Goal: Navigation & Orientation: Find specific page/section

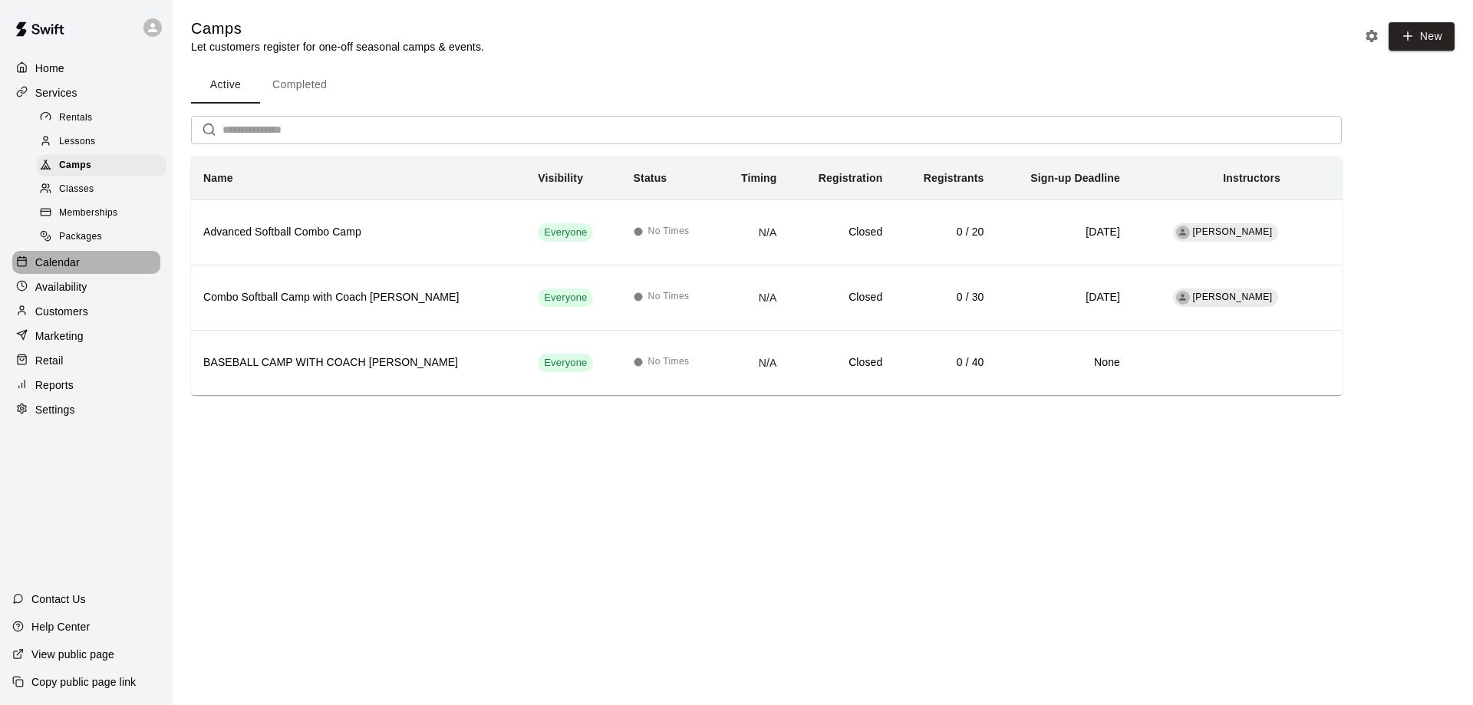
click at [70, 267] on p "Calendar" at bounding box center [57, 262] width 45 height 15
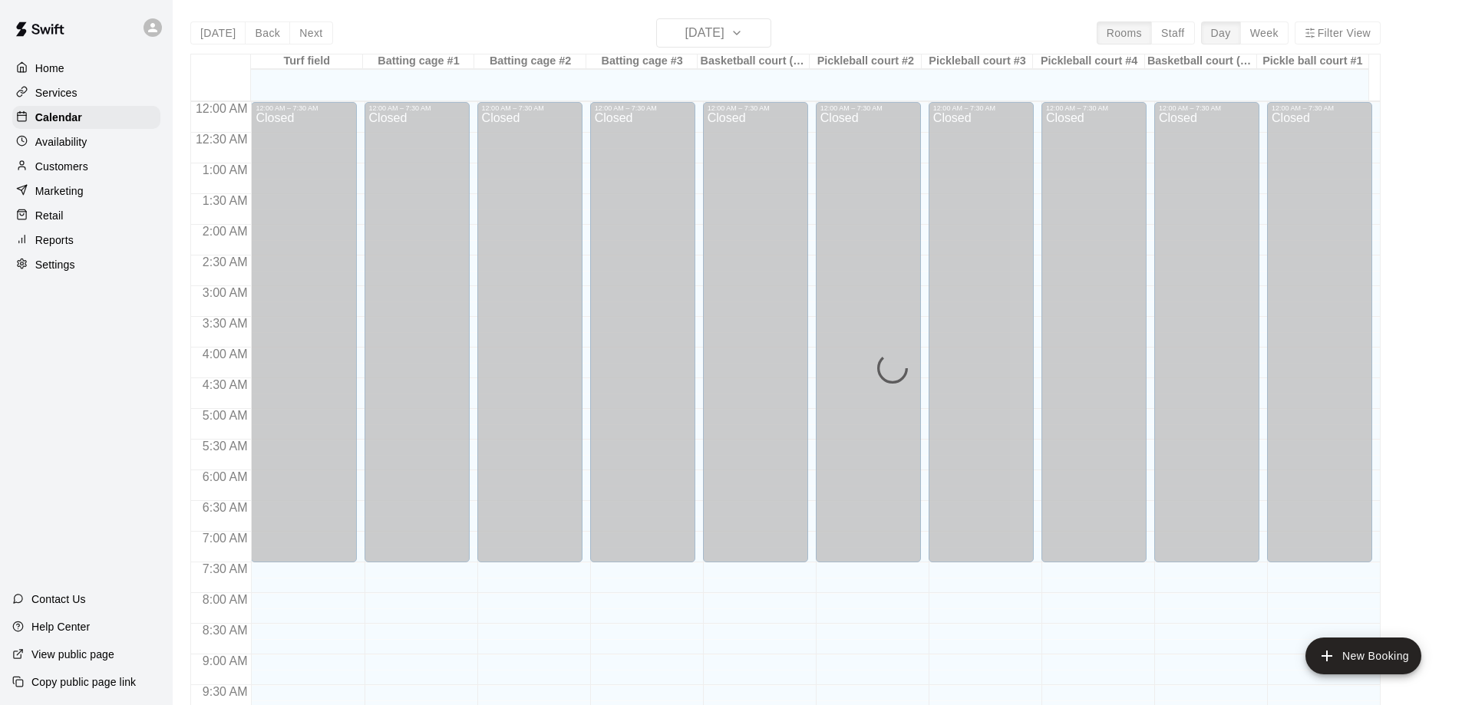
scroll to position [807, 0]
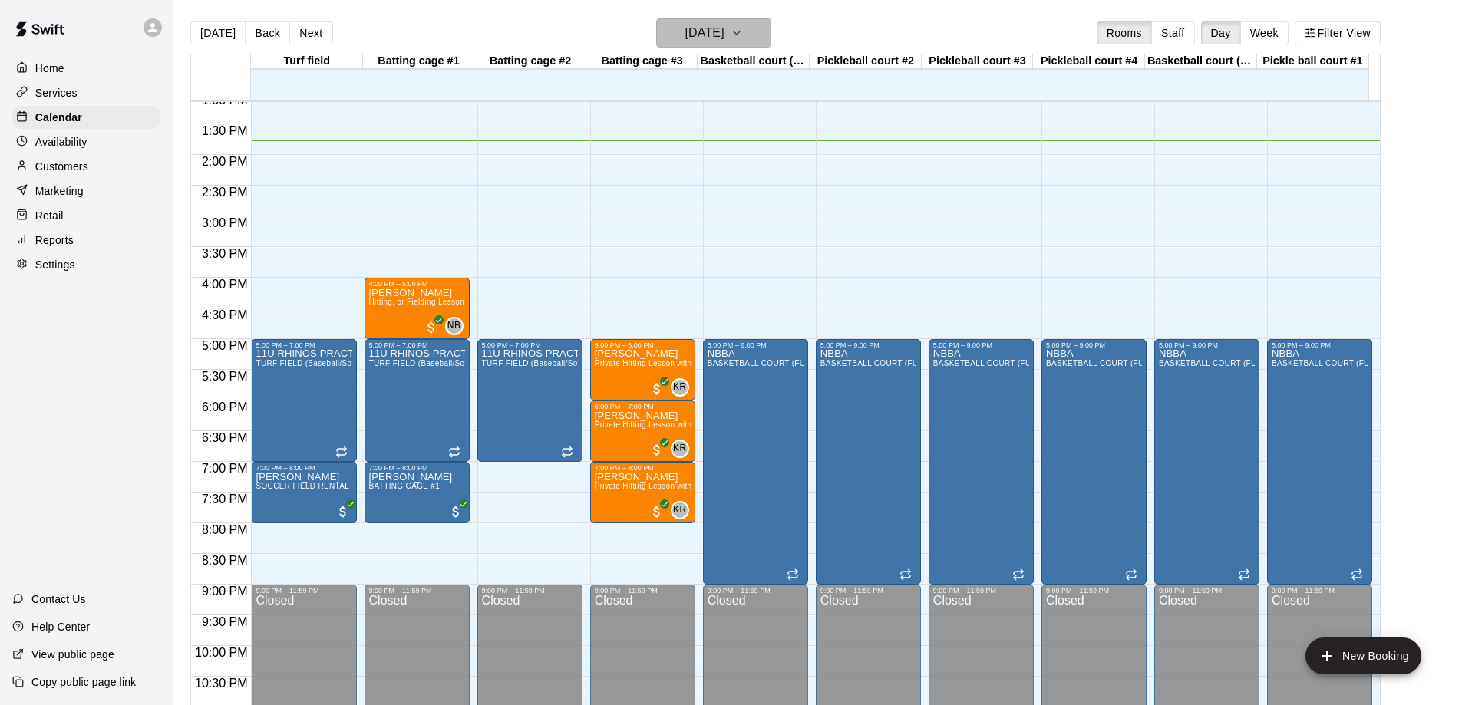
click at [743, 35] on icon "button" at bounding box center [737, 33] width 12 height 18
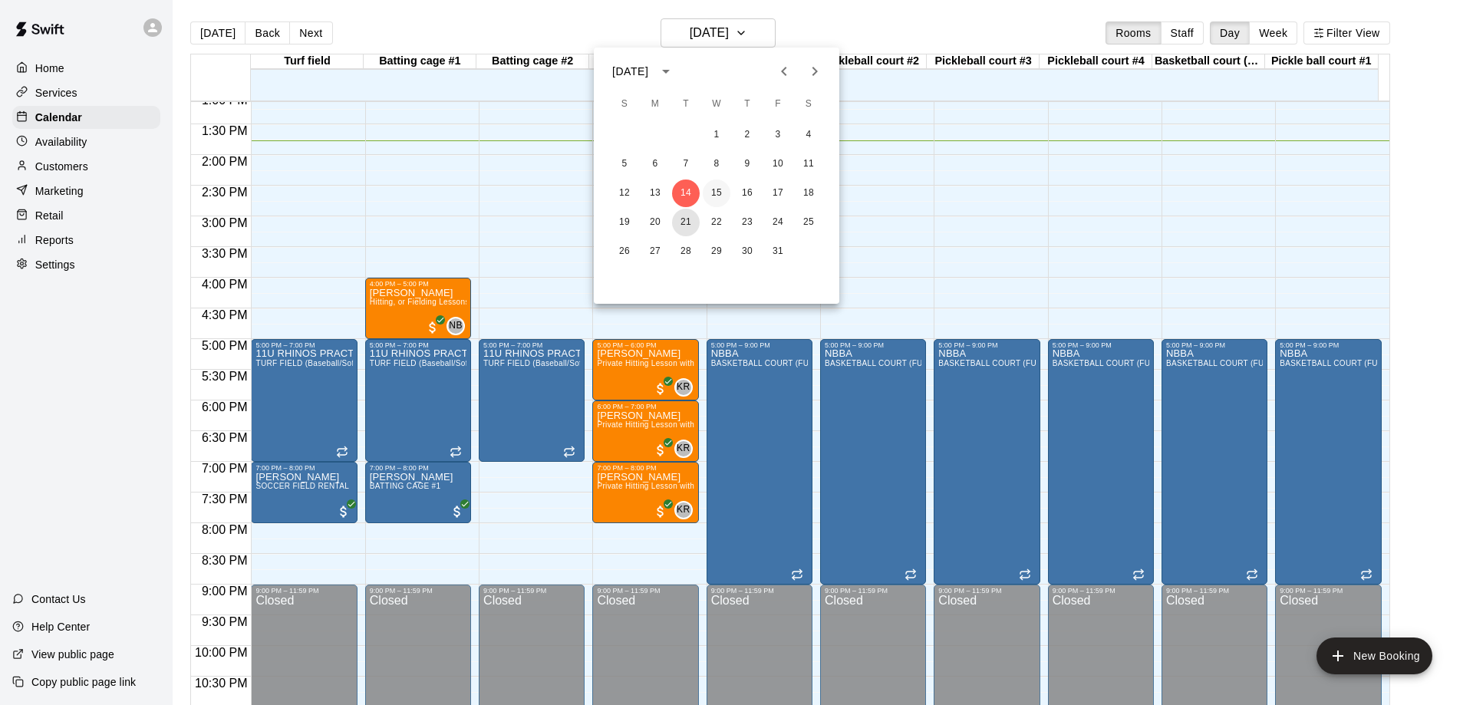
click at [688, 225] on button "21" at bounding box center [686, 223] width 28 height 28
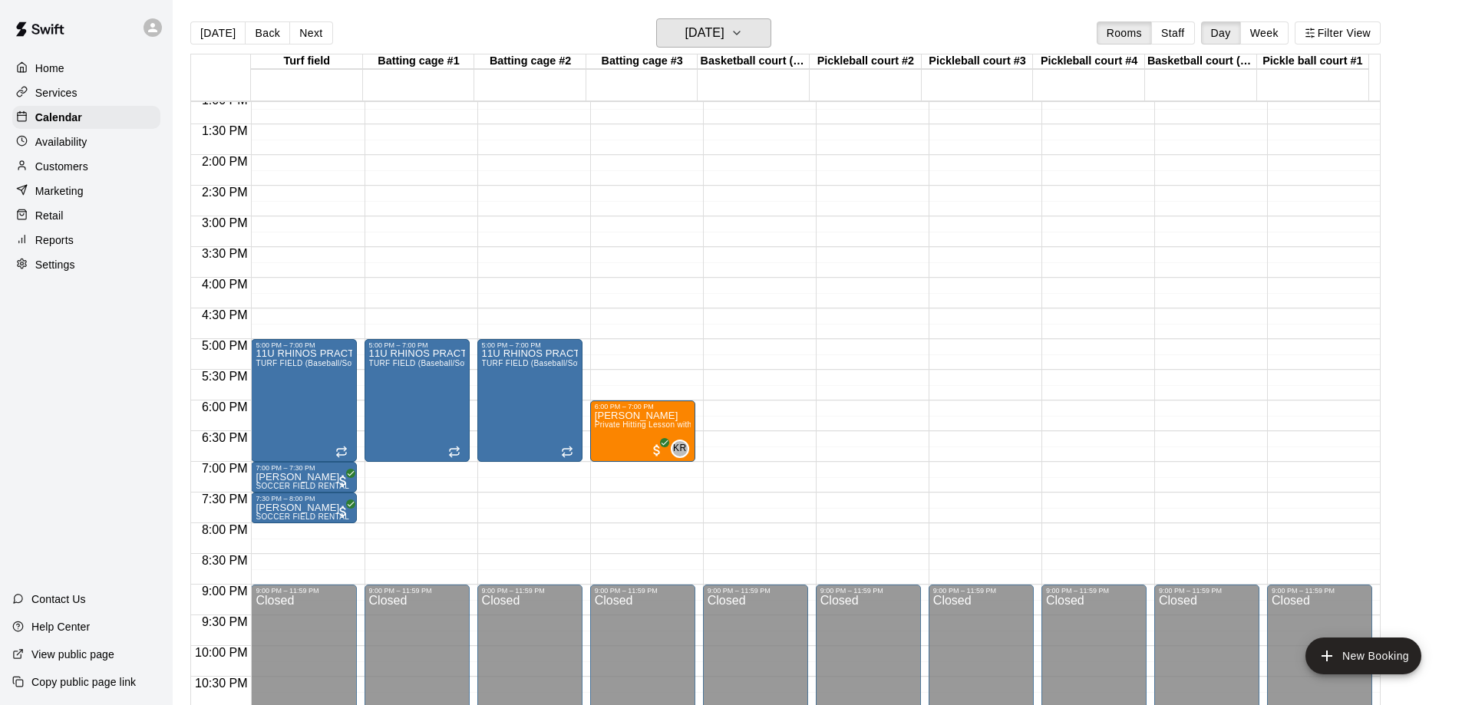
click at [740, 34] on icon "button" at bounding box center [737, 32] width 6 height 3
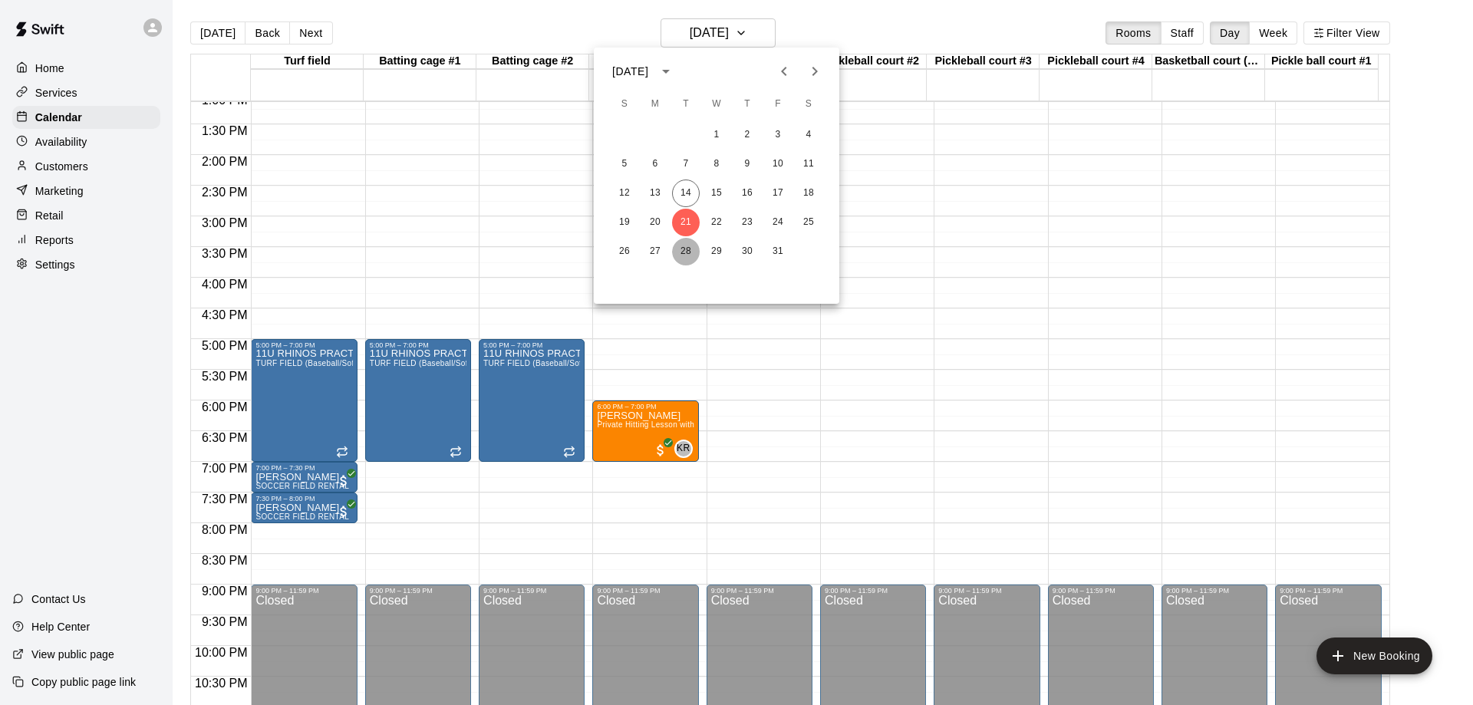
click at [684, 252] on button "28" at bounding box center [686, 252] width 28 height 28
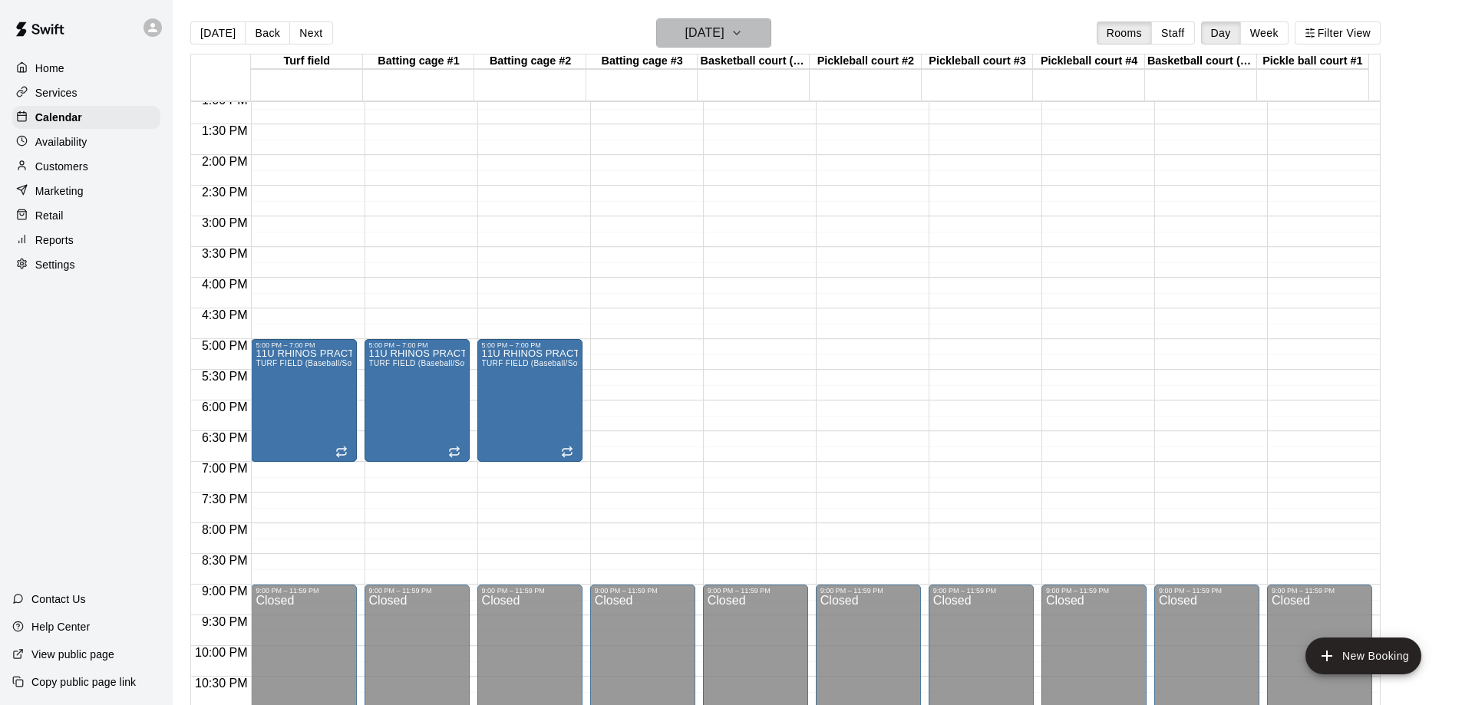
click at [743, 31] on icon "button" at bounding box center [737, 33] width 12 height 18
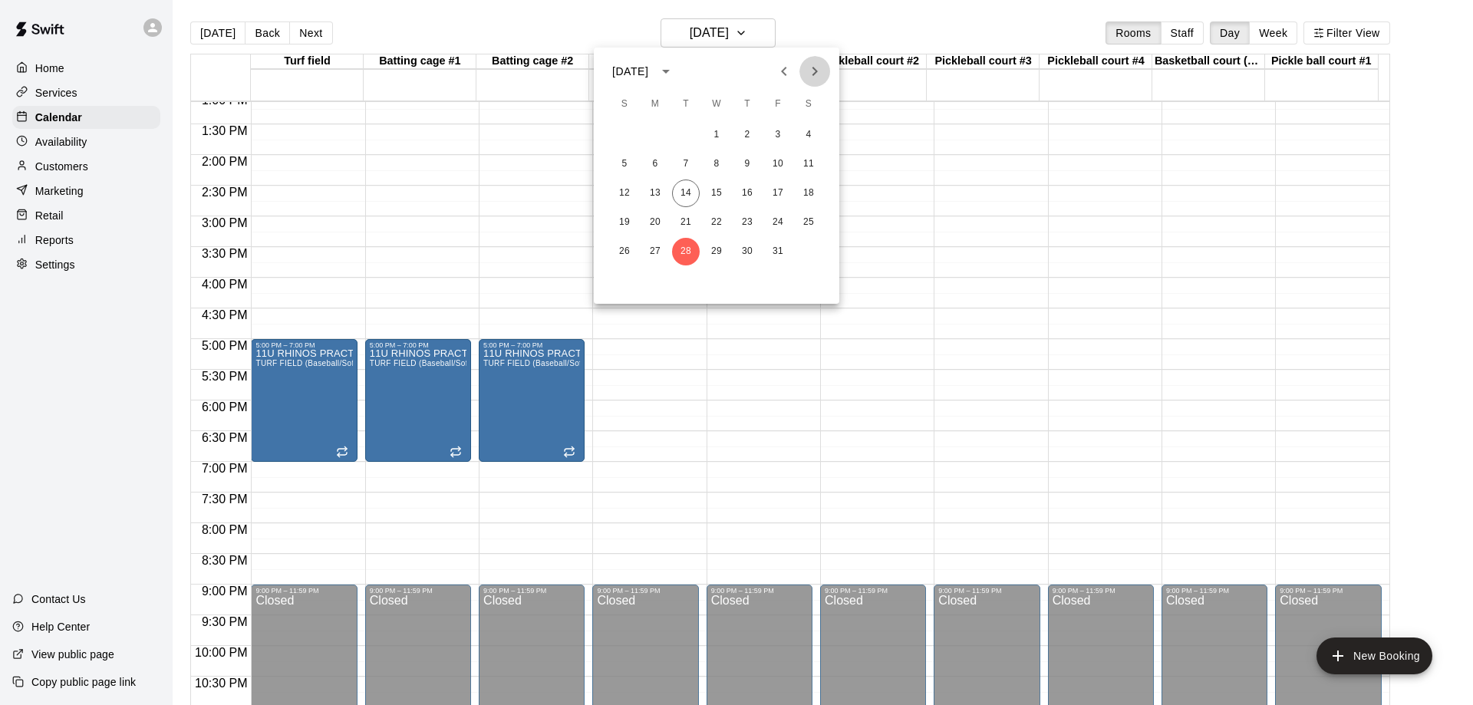
click at [811, 74] on icon "Next month" at bounding box center [815, 71] width 18 height 18
click at [679, 166] on button "4" at bounding box center [686, 164] width 28 height 28
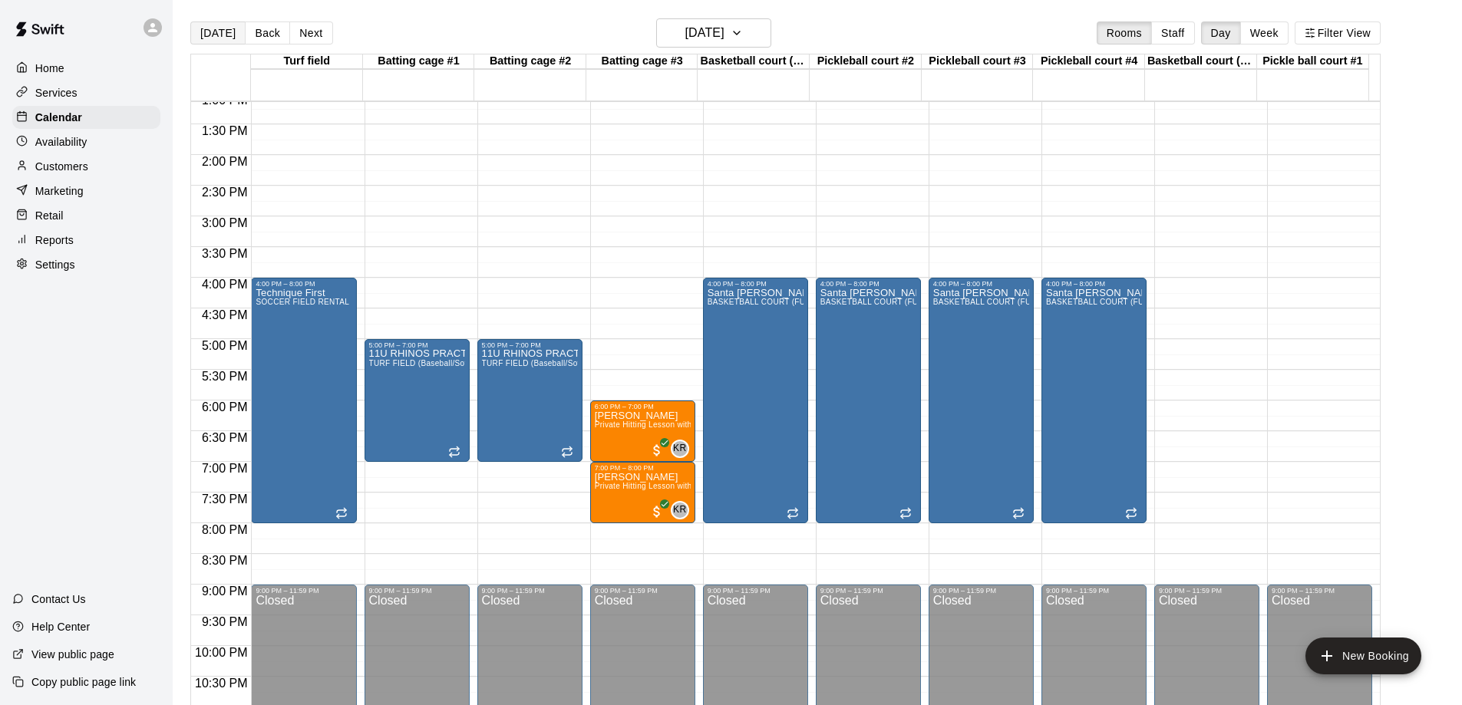
click at [215, 38] on button "[DATE]" at bounding box center [217, 32] width 55 height 23
